Goal: Task Accomplishment & Management: Manage account settings

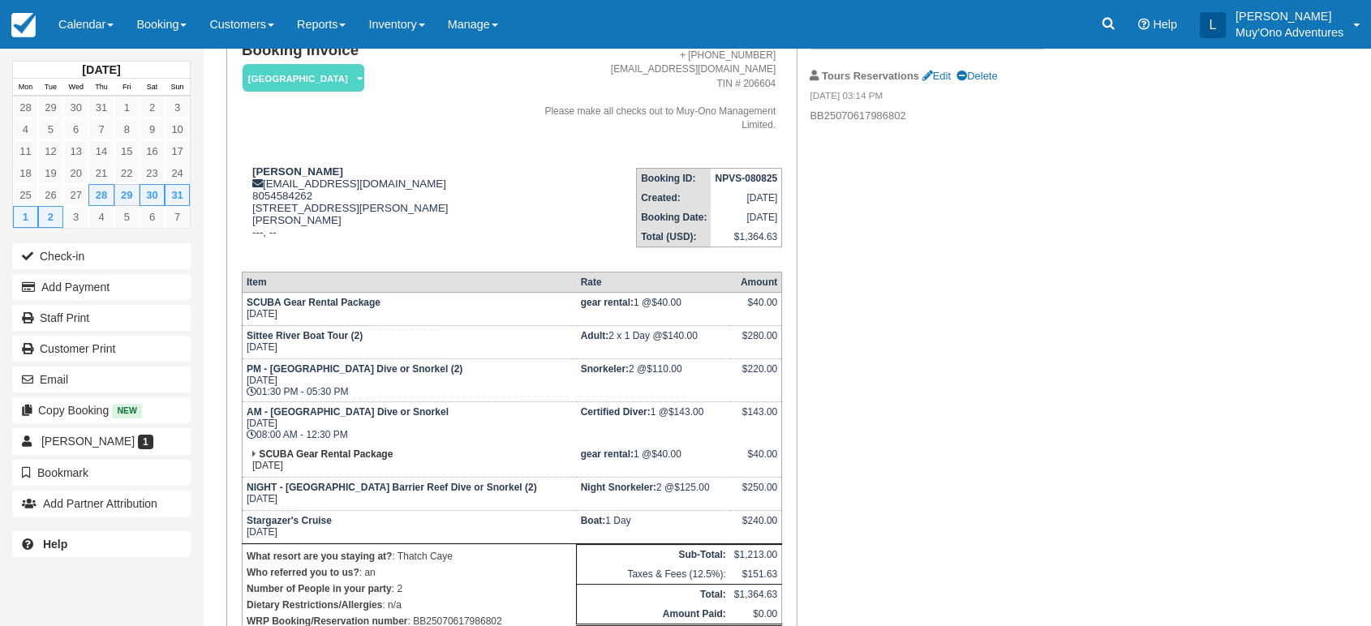
scroll to position [136, 0]
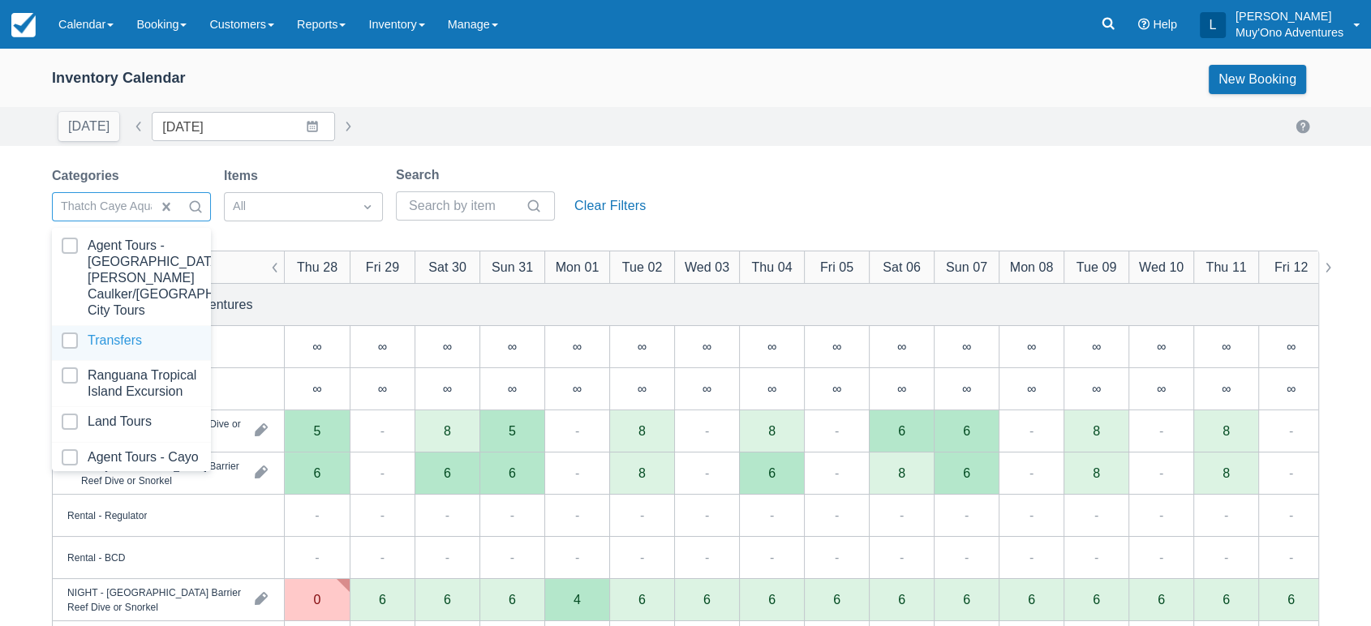
scroll to position [161, 0]
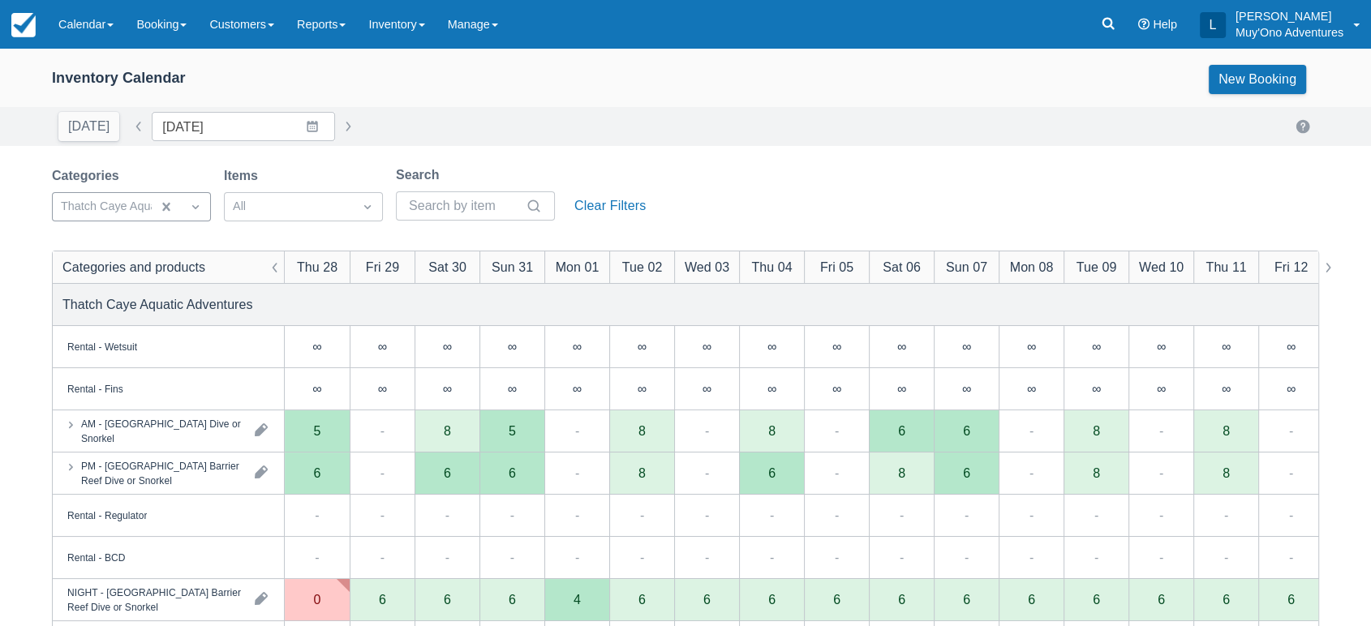
click at [598, 134] on div "[DATE] Date [DATE] Navigate forward to interact with the calendar and select a …" at bounding box center [685, 126] width 1267 height 29
click at [453, 479] on div "6" at bounding box center [446, 474] width 65 height 42
click at [201, 476] on div "PM - [GEOGRAPHIC_DATA] Barrier Reef Dive or Snorkel" at bounding box center [161, 472] width 161 height 29
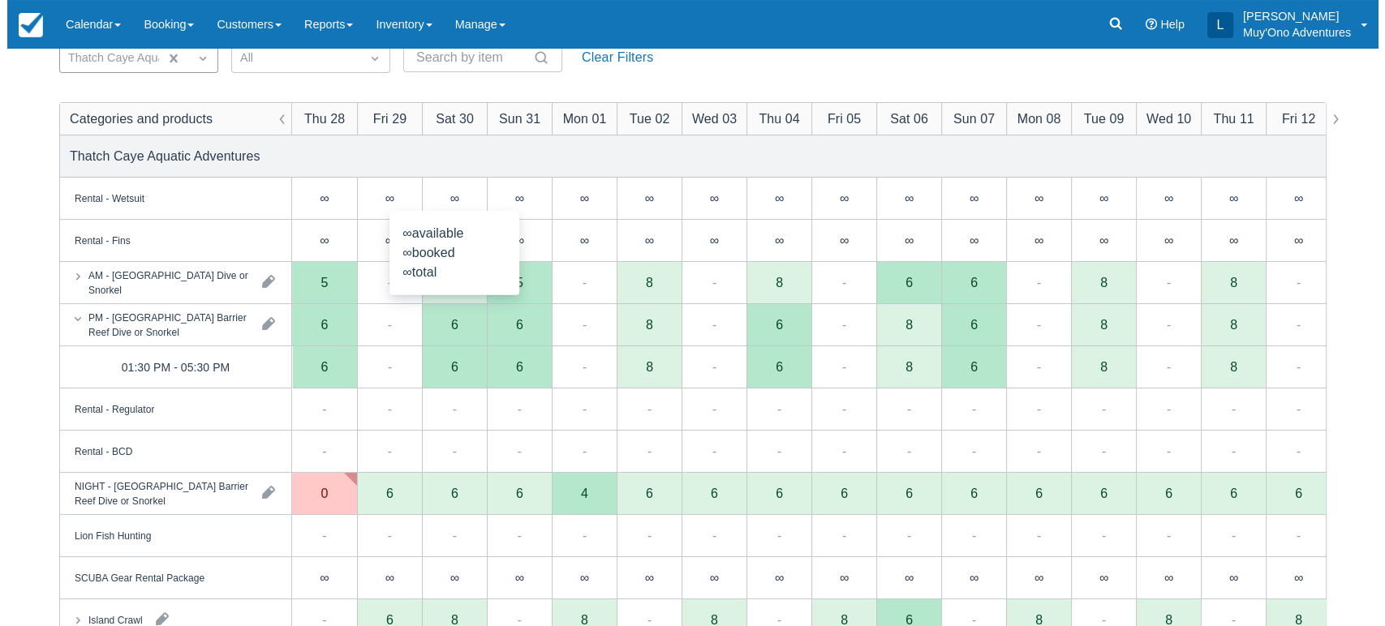
scroll to position [150, 0]
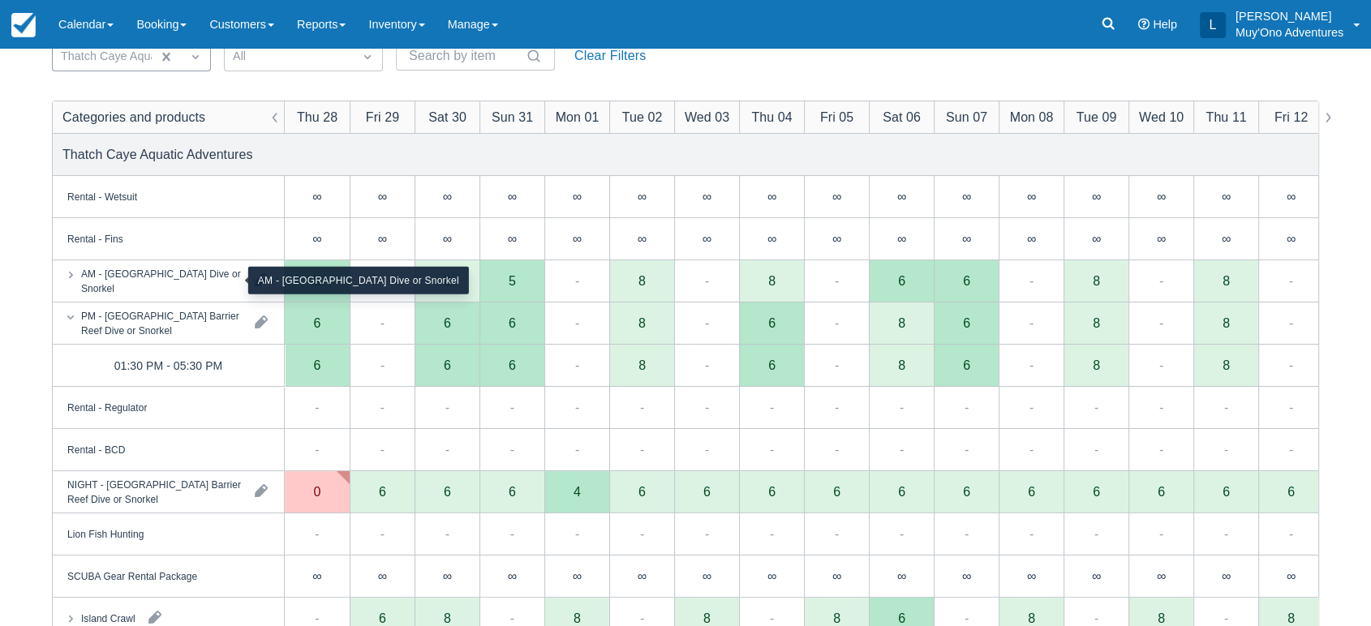
click at [204, 289] on div "AM - [GEOGRAPHIC_DATA] Dive or Snorkel" at bounding box center [161, 280] width 161 height 29
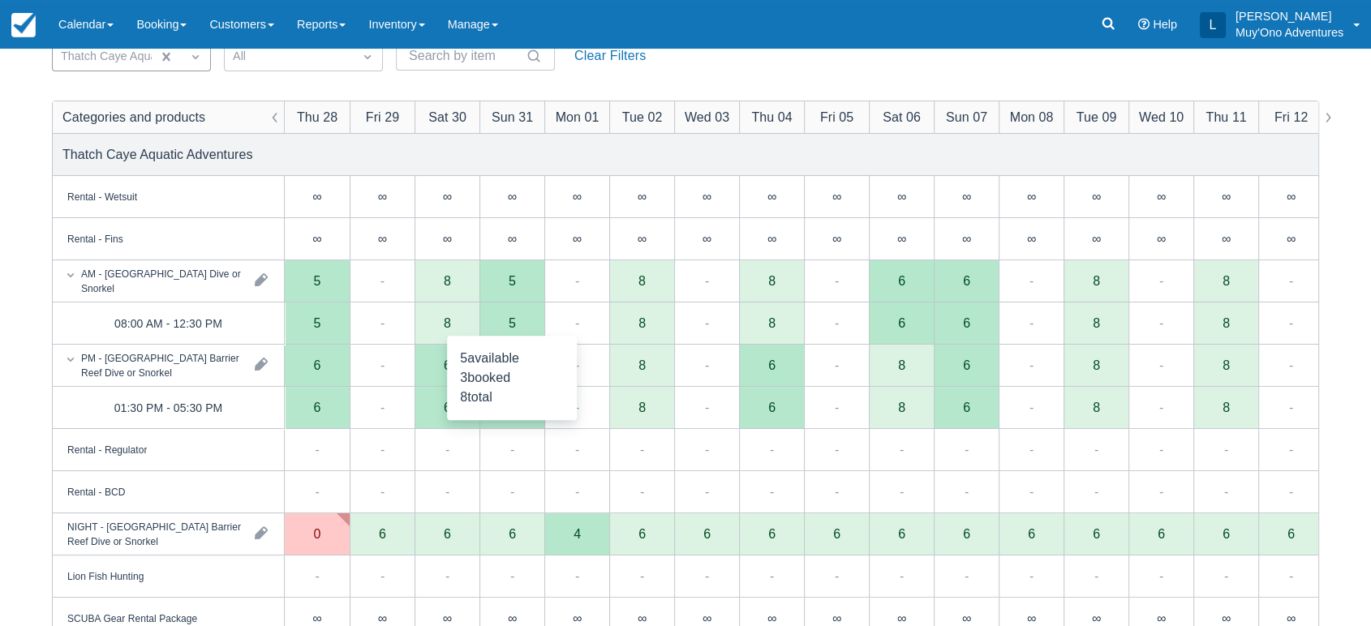
click at [526, 323] on div "5" at bounding box center [511, 324] width 65 height 42
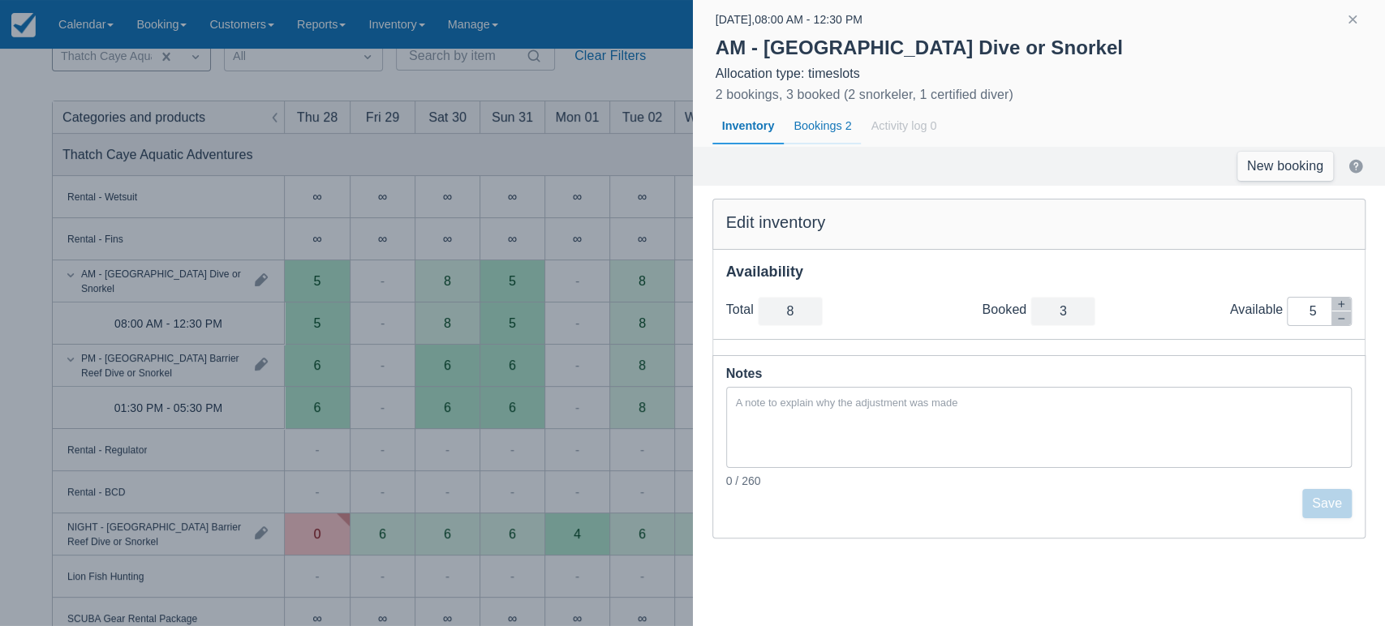
click at [821, 123] on div "Bookings 2" at bounding box center [822, 126] width 77 height 37
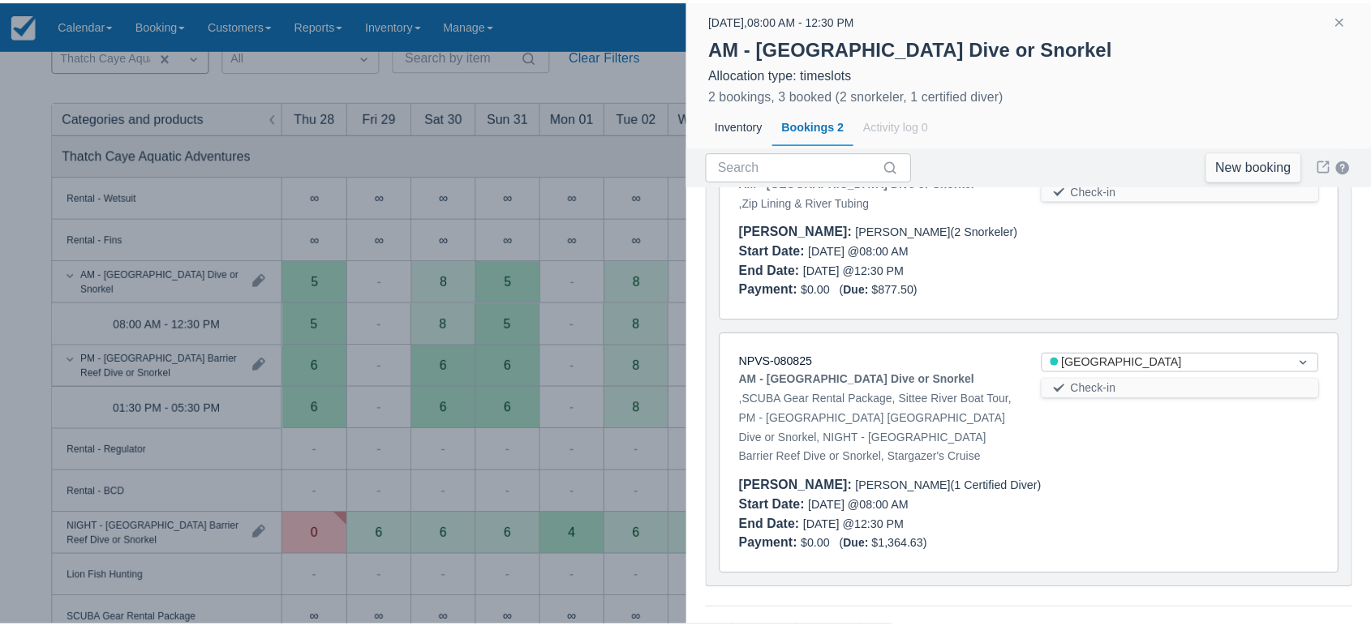
scroll to position [0, 0]
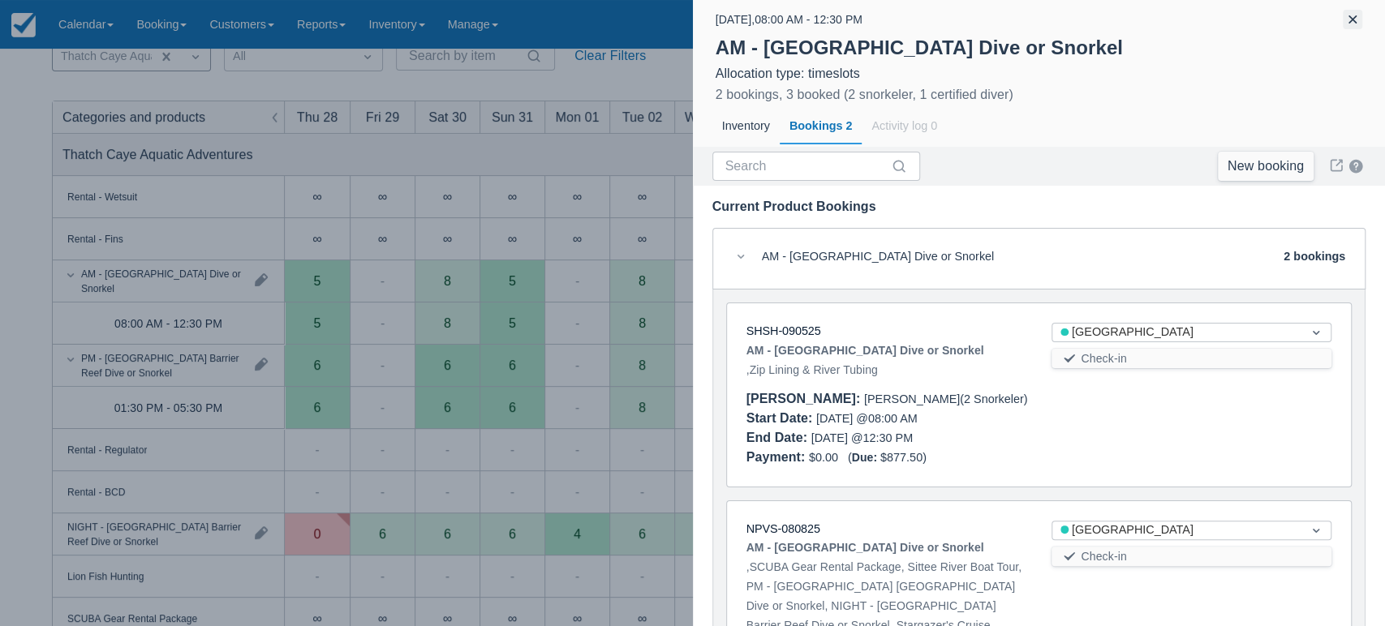
click at [1350, 19] on button "button" at bounding box center [1351, 19] width 19 height 19
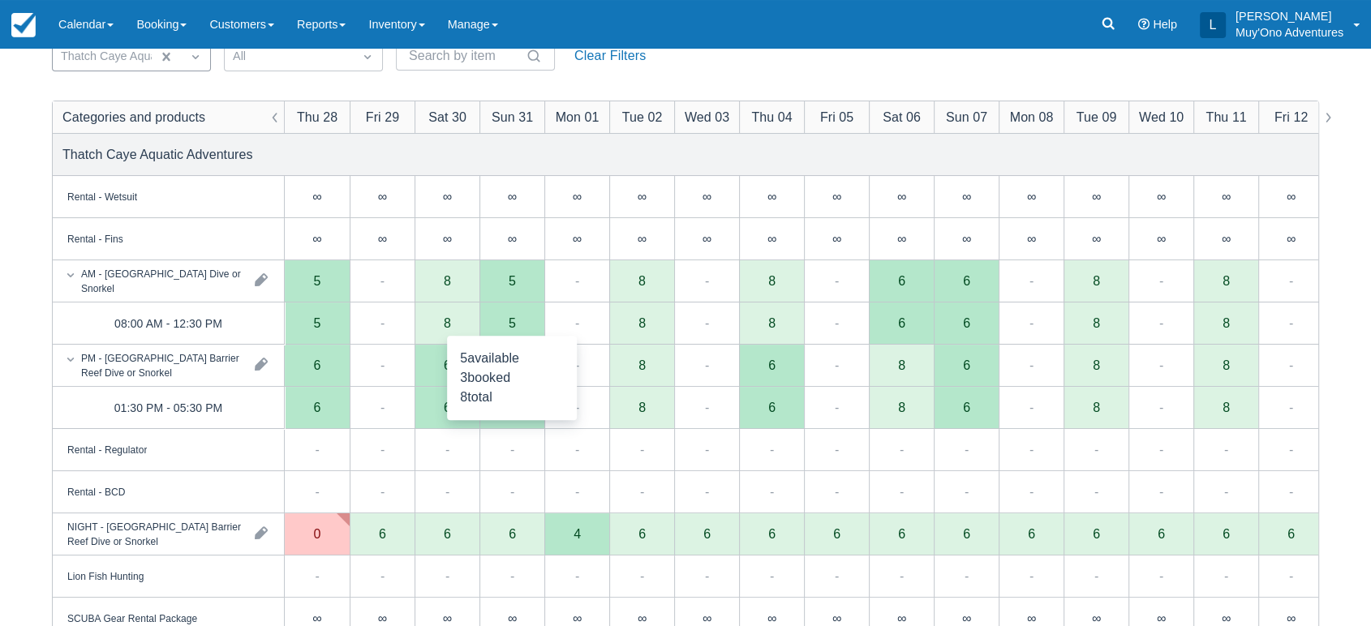
click at [519, 325] on div "5" at bounding box center [511, 324] width 65 height 42
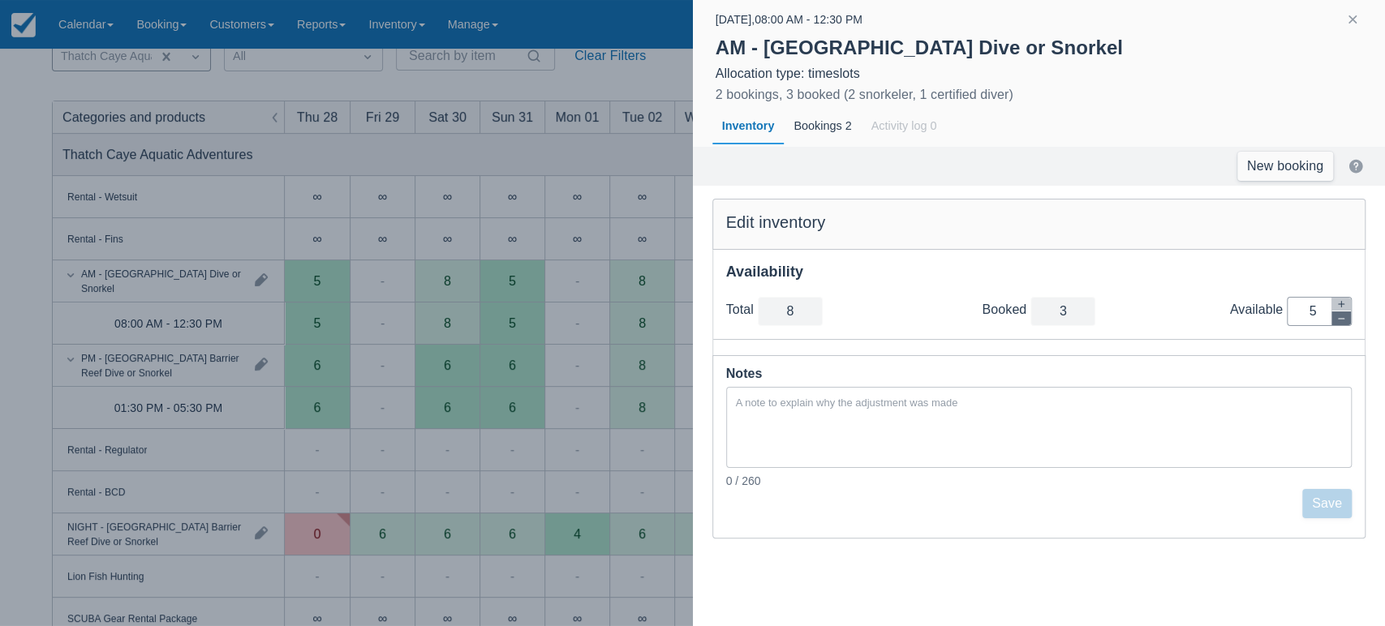
click at [1336, 319] on icon "button" at bounding box center [1341, 319] width 10 height 10
type input "7"
type input "4"
click at [1336, 319] on icon "button" at bounding box center [1341, 319] width 10 height 10
type input "6"
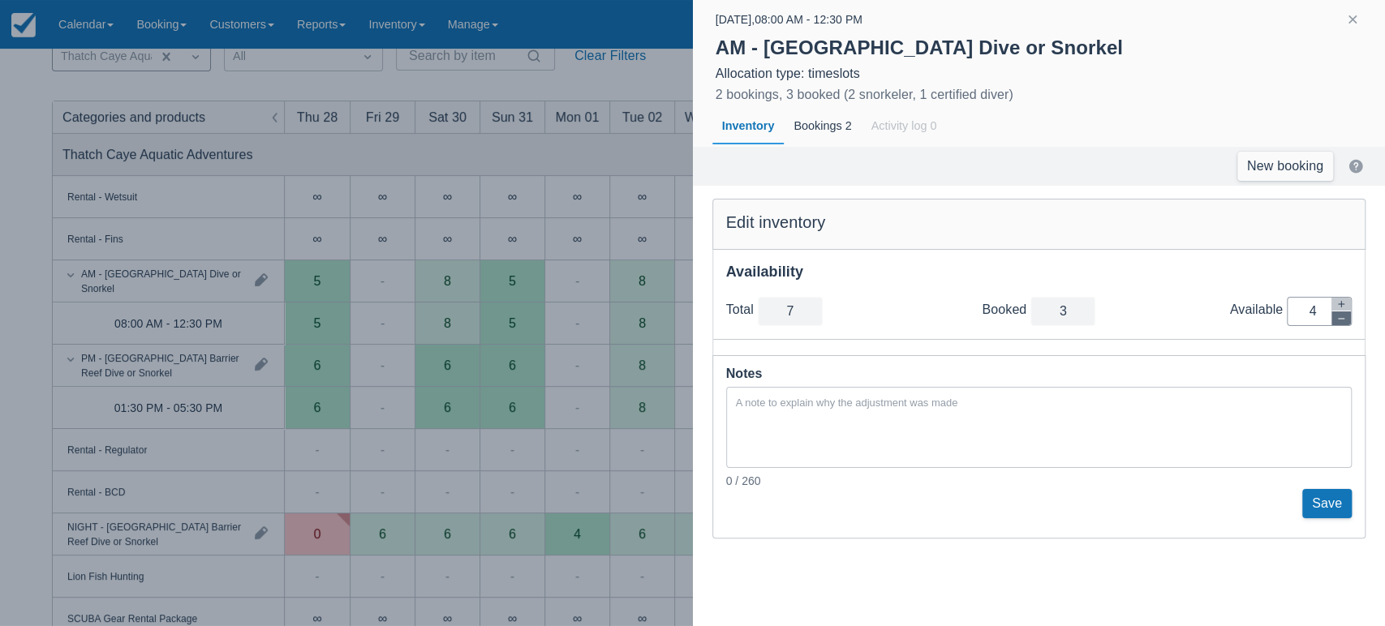
type input "3"
click at [1312, 496] on button "Save" at bounding box center [1326, 503] width 49 height 29
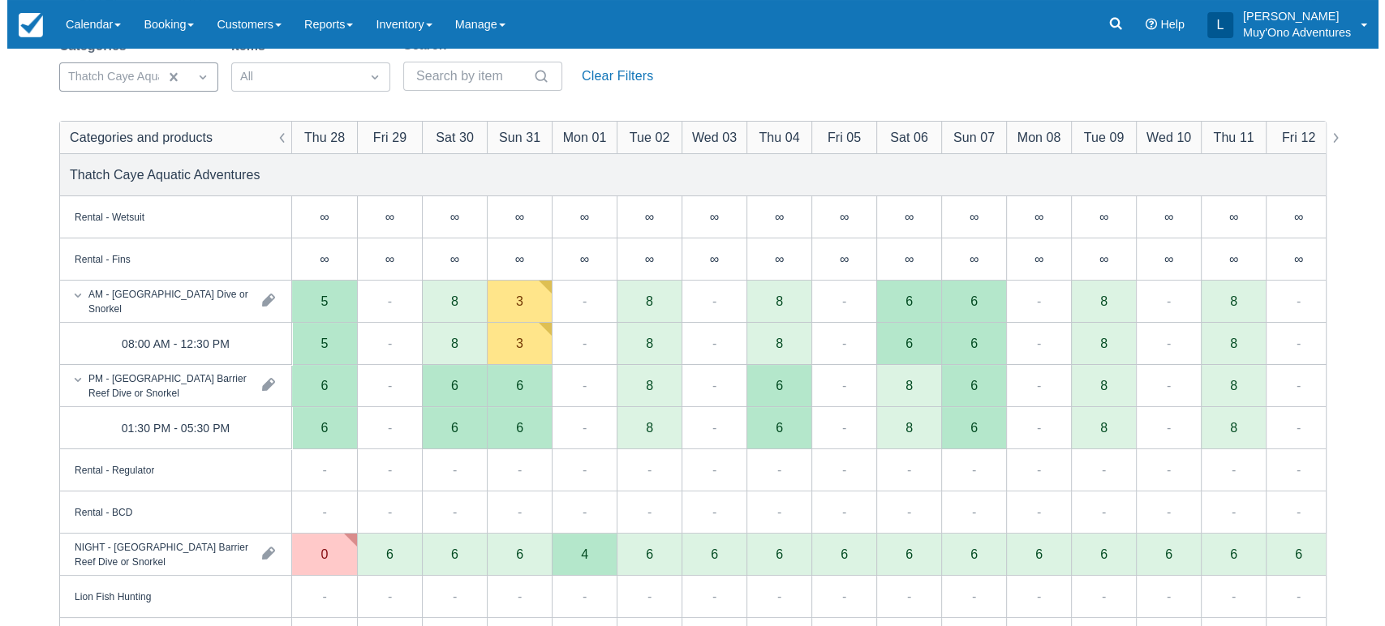
scroll to position [148, 0]
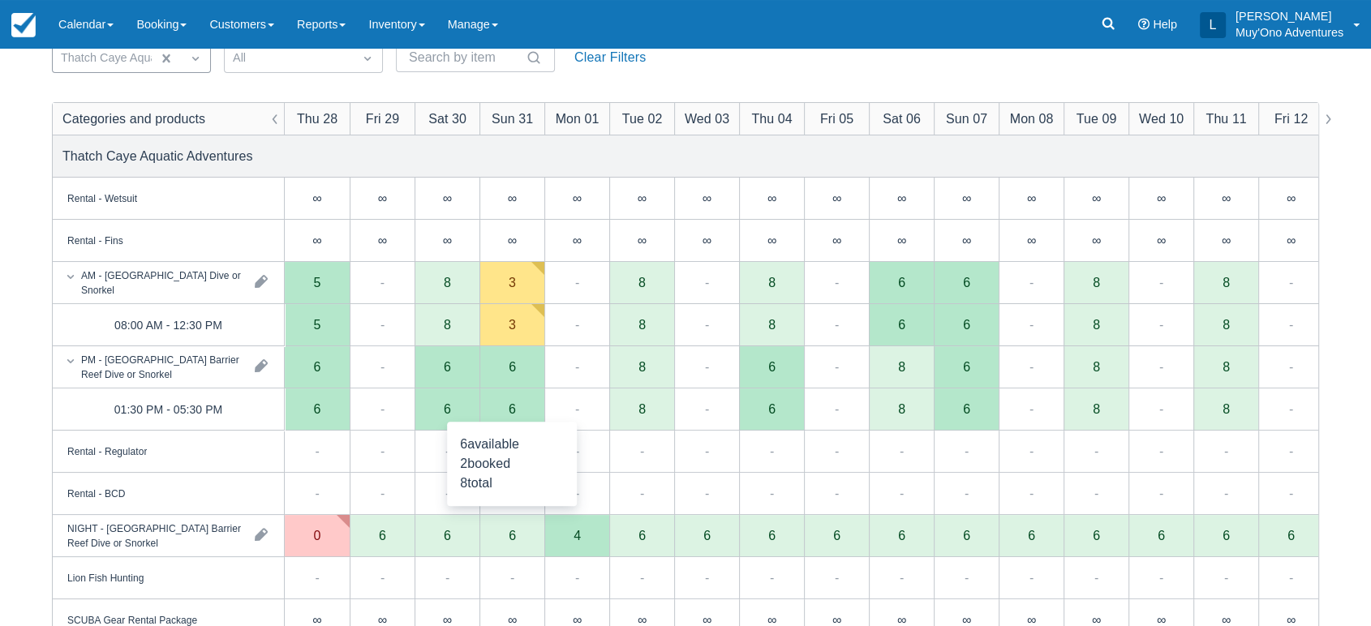
click at [519, 413] on div "6" at bounding box center [511, 410] width 65 height 42
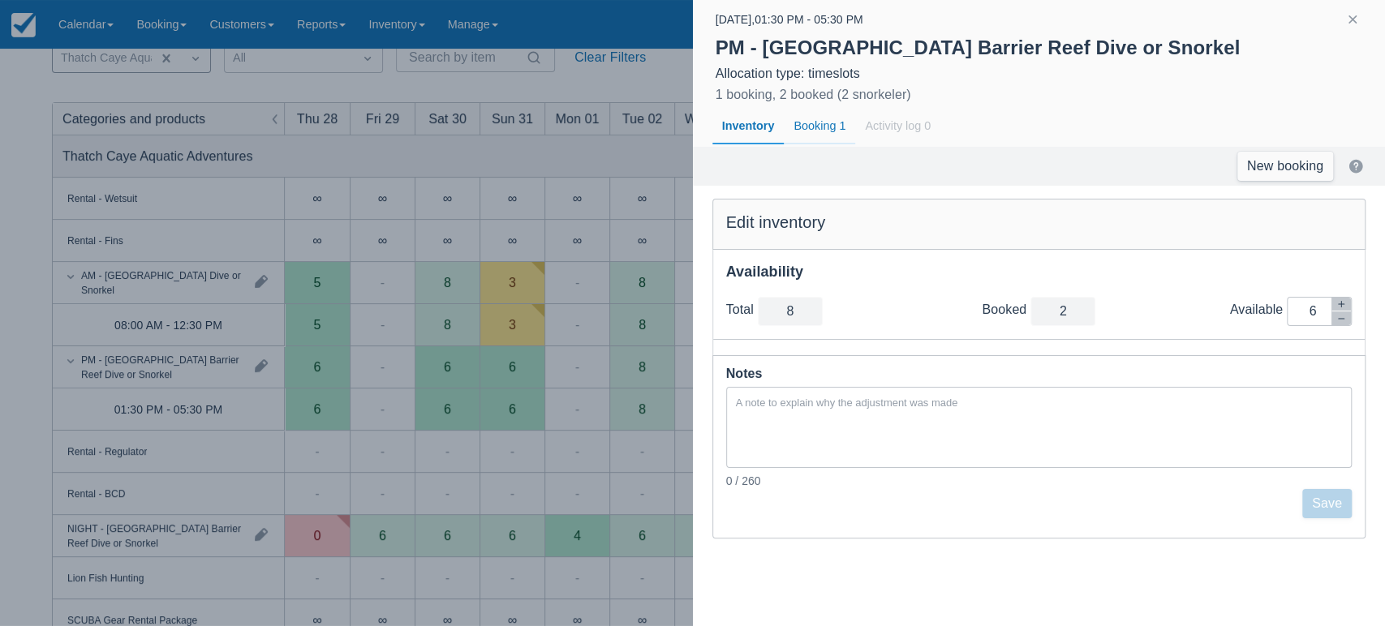
click at [822, 127] on div "Booking 1" at bounding box center [819, 126] width 71 height 37
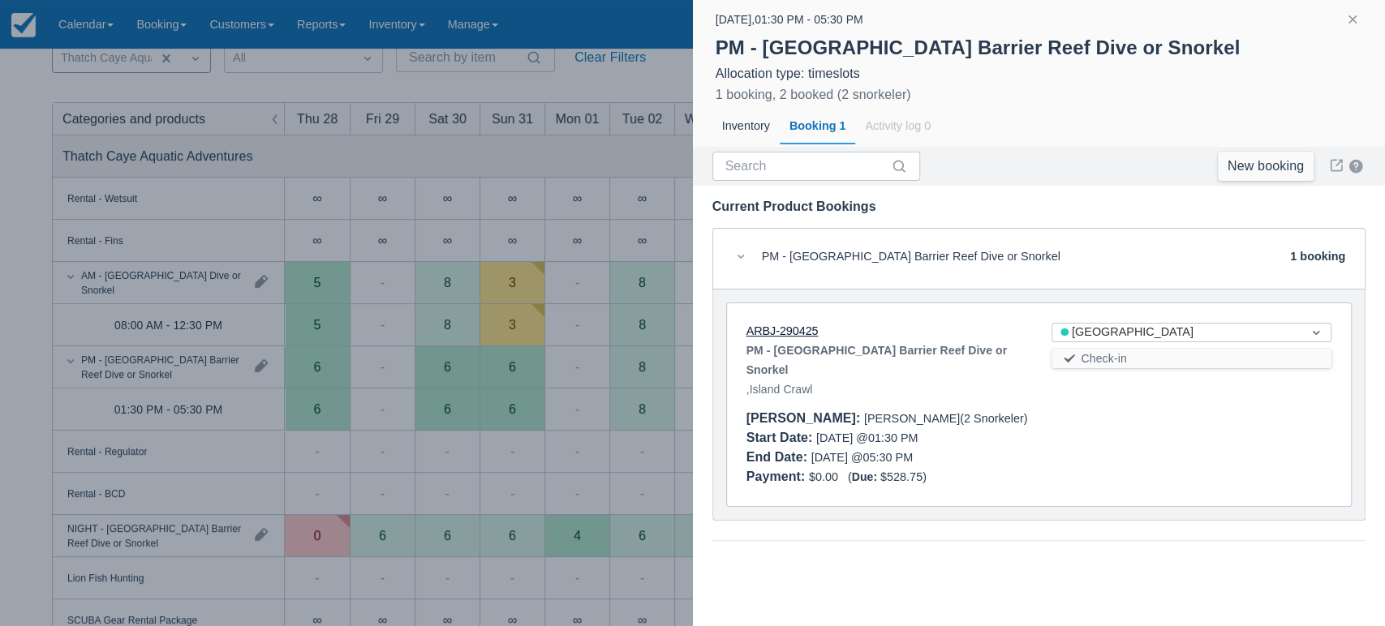
click at [798, 333] on link "ARBJ-290425" at bounding box center [782, 330] width 72 height 13
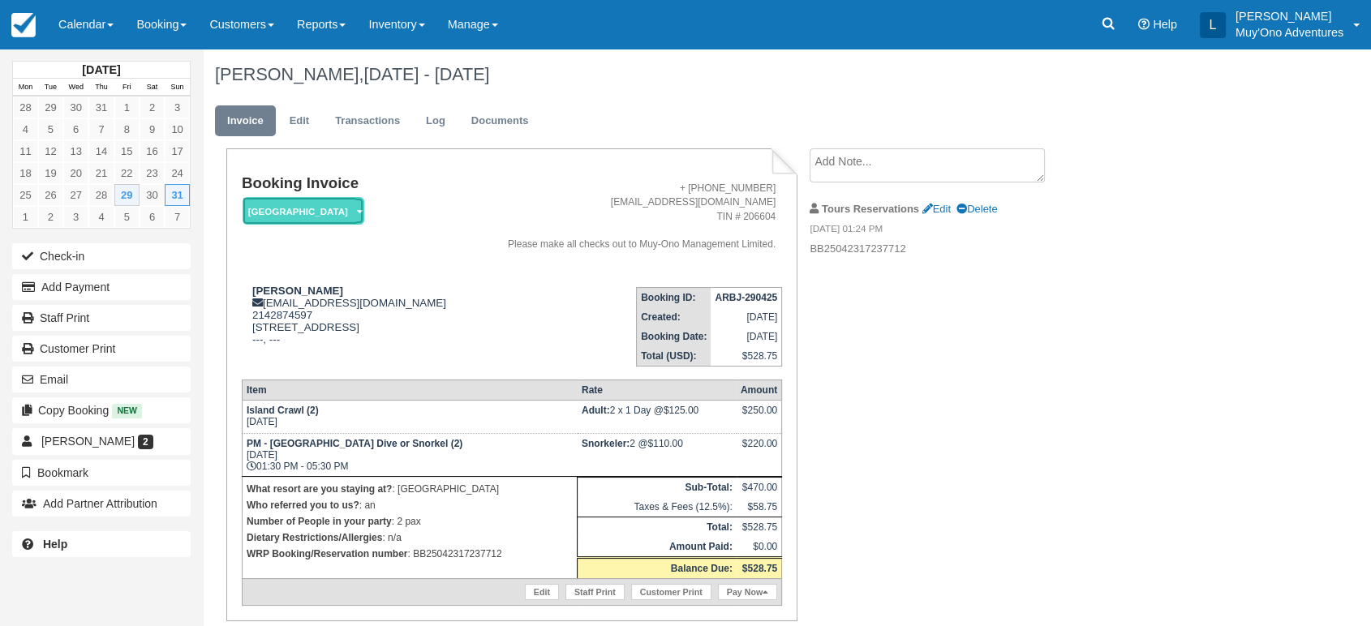
click at [311, 210] on em "[GEOGRAPHIC_DATA]" at bounding box center [304, 211] width 122 height 28
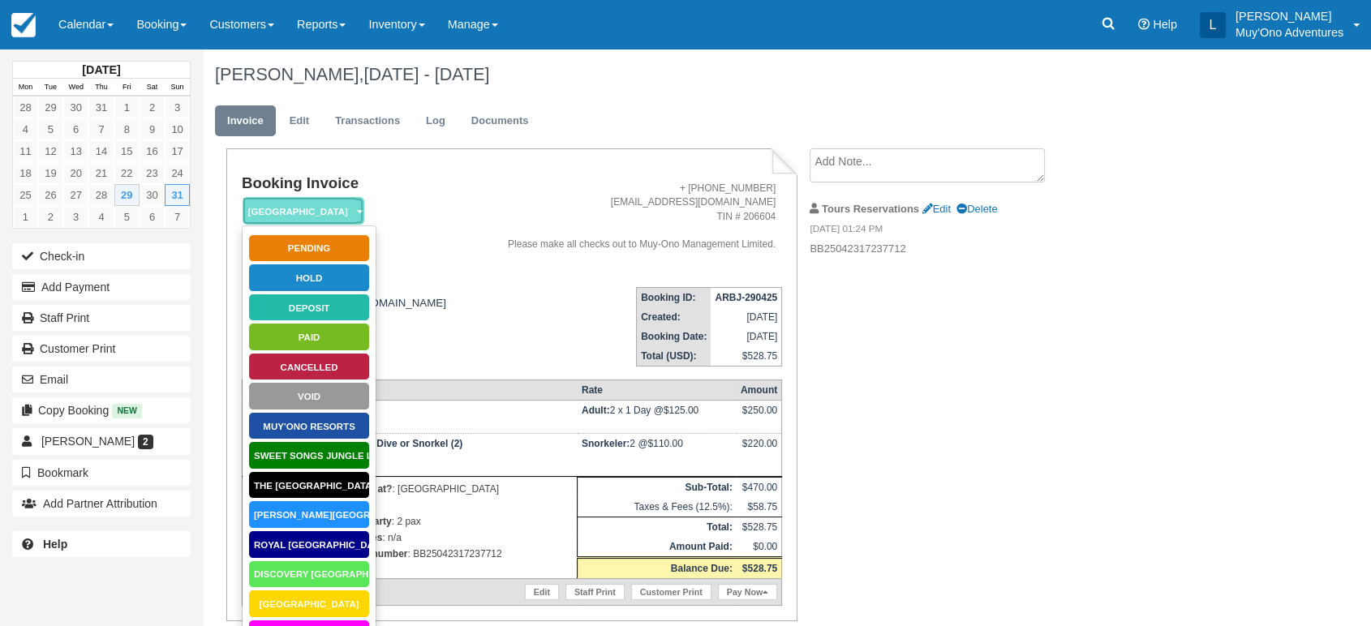
scroll to position [148, 0]
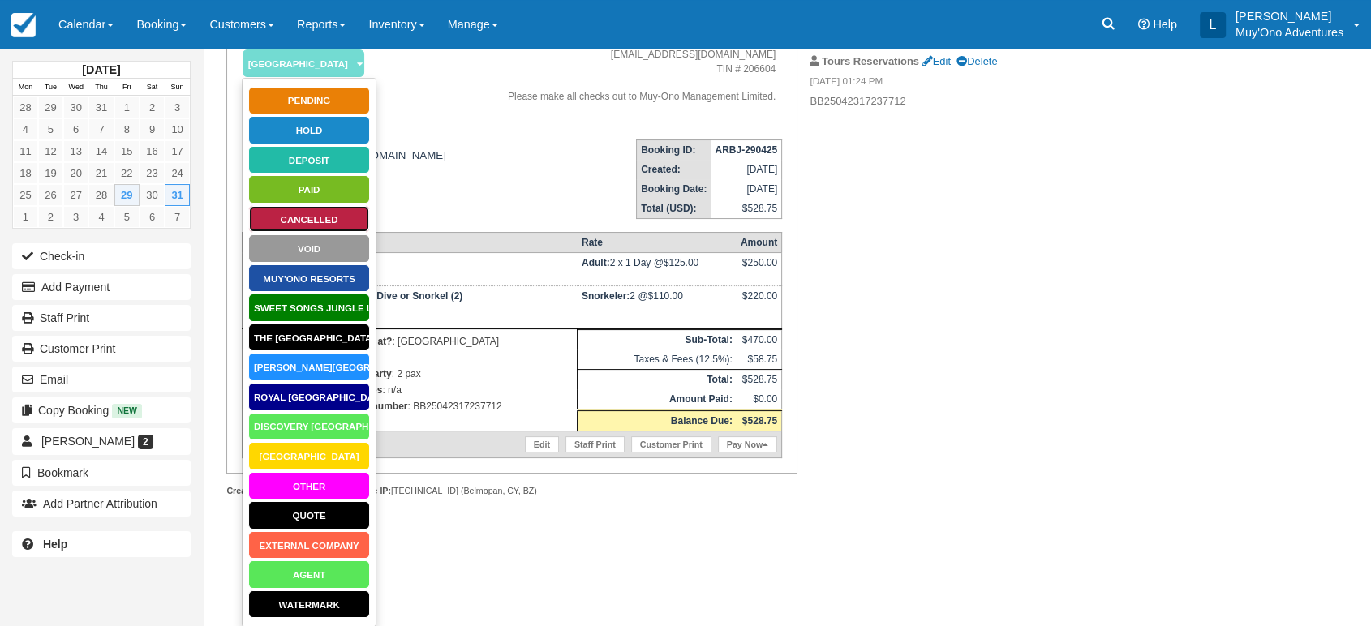
click at [337, 208] on link "Cancelled" at bounding box center [309, 219] width 122 height 28
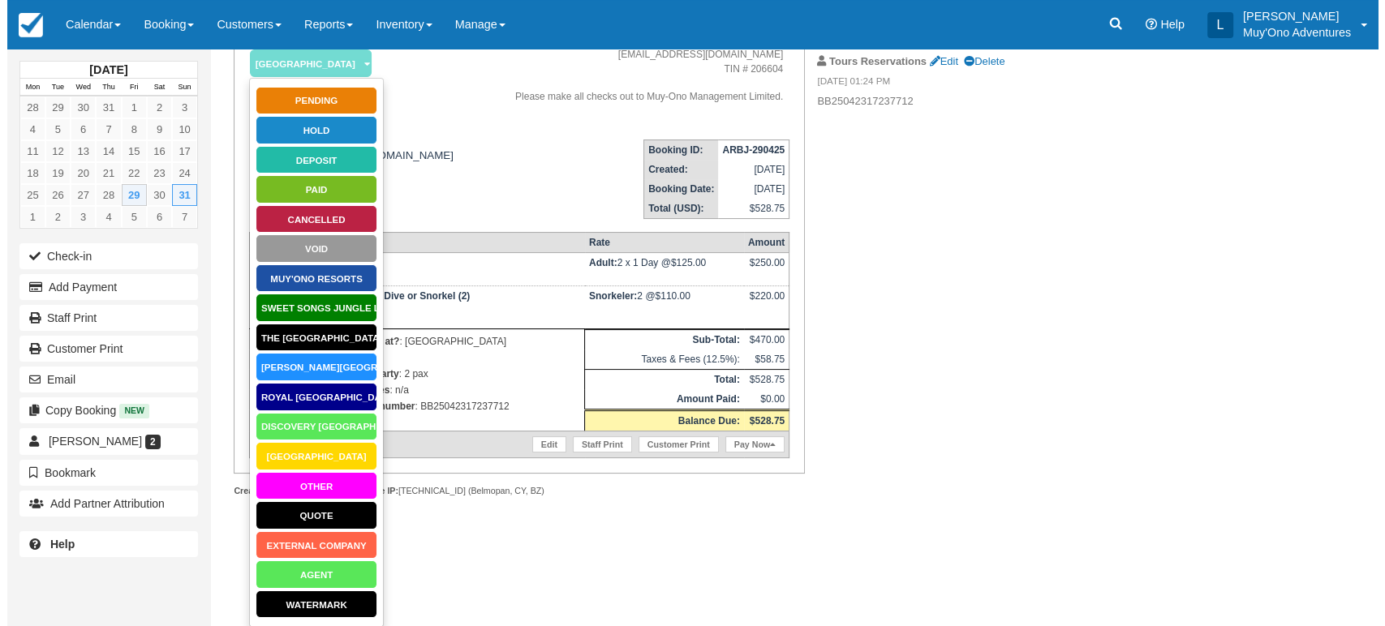
scroll to position [49, 0]
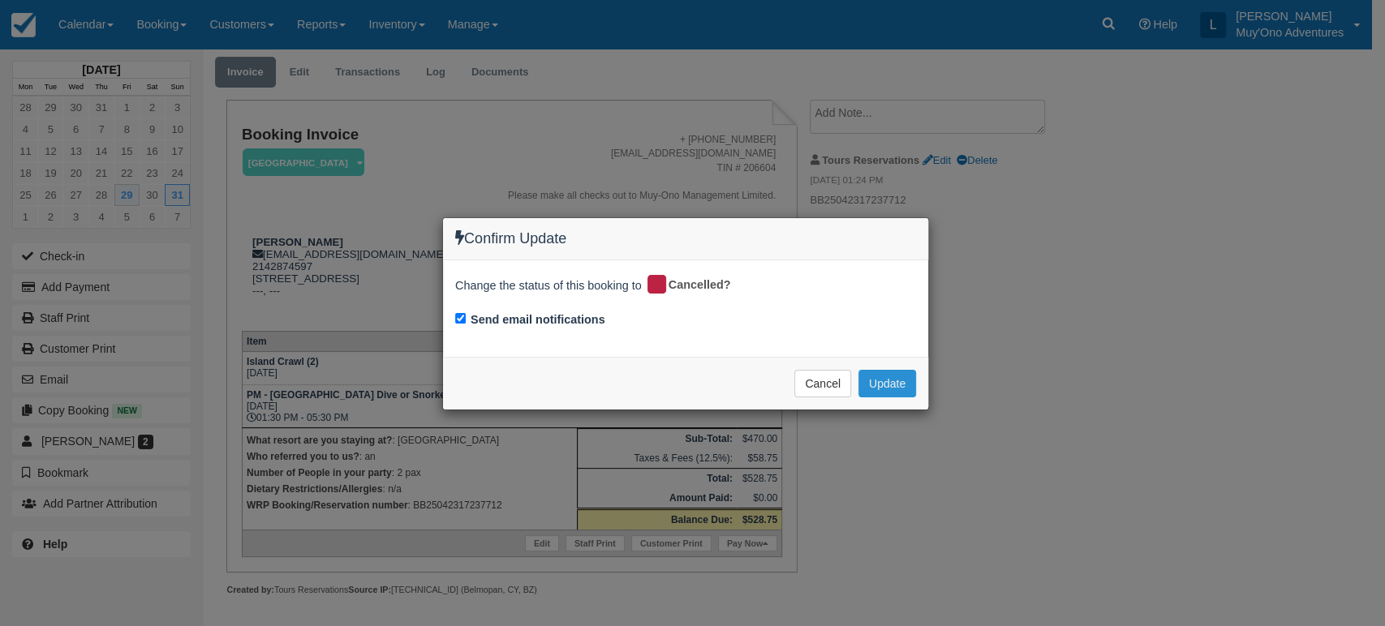
click at [878, 382] on button "Update" at bounding box center [887, 384] width 58 height 28
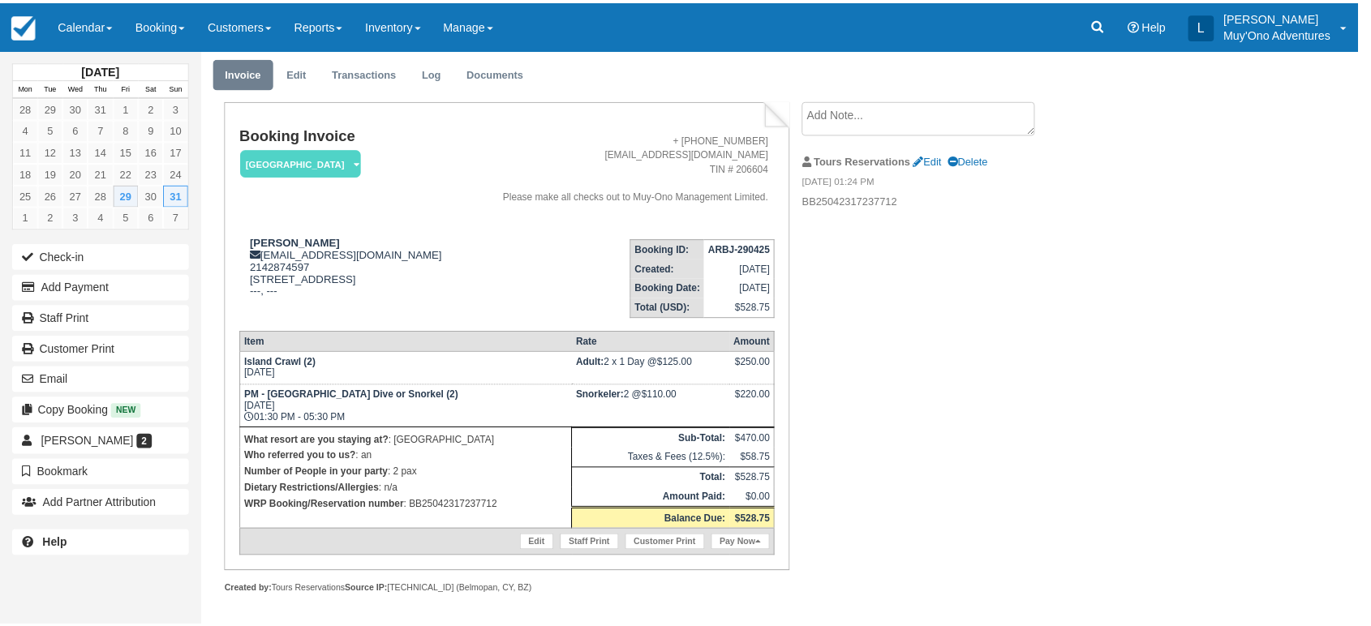
scroll to position [36, 0]
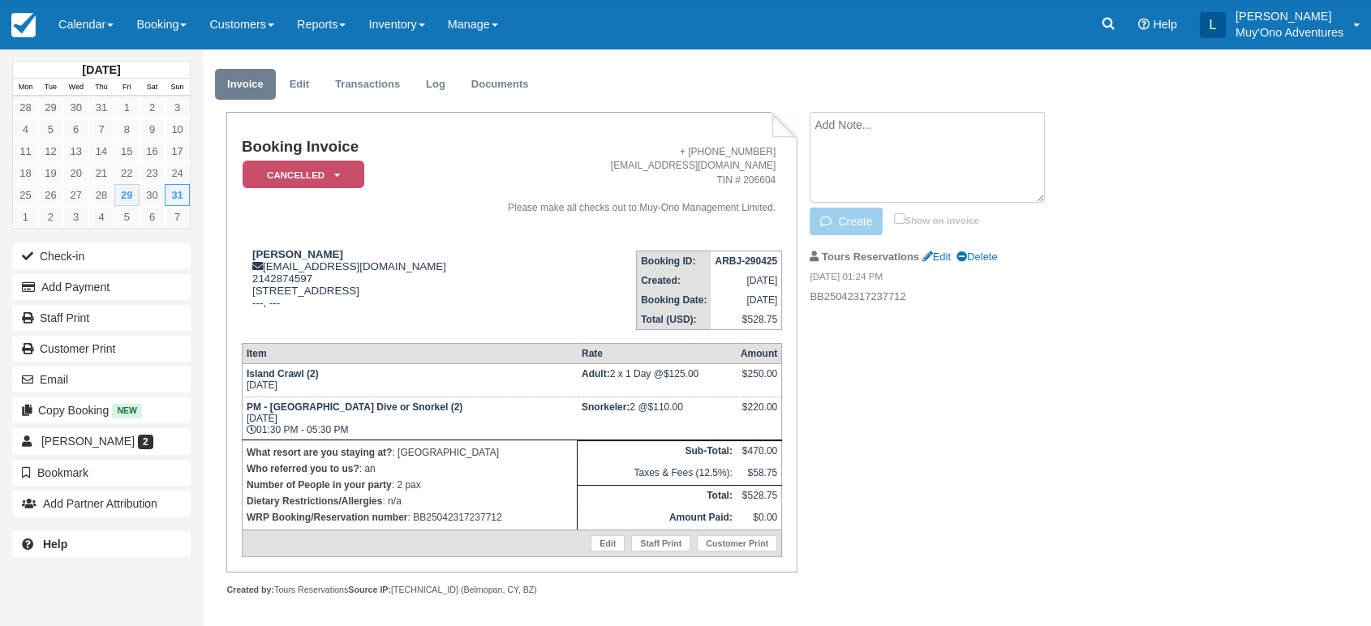
click at [908, 131] on textarea at bounding box center [926, 157] width 235 height 91
type textarea "cancelled tour to do fishing"
click at [855, 220] on button "Create" at bounding box center [845, 222] width 73 height 28
